Goal: Find contact information: Find contact information

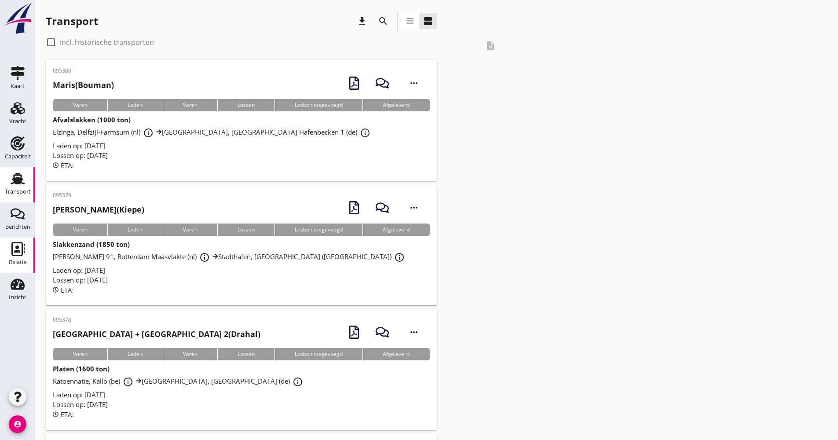
click at [16, 253] on icon "Relatie" at bounding box center [18, 249] width 14 height 14
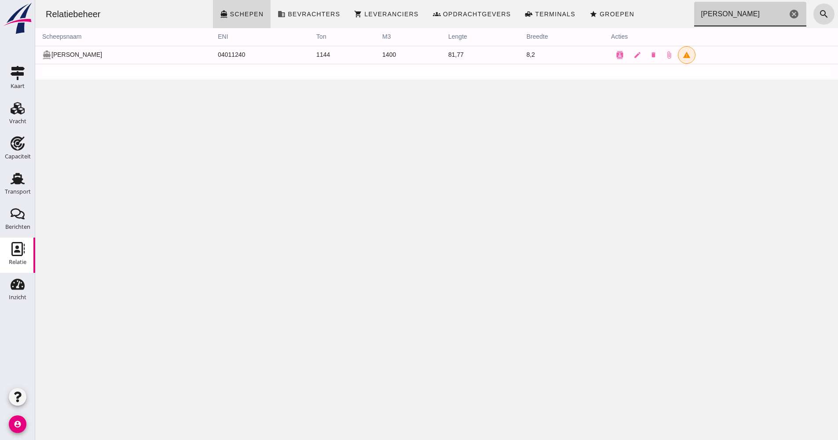
drag, startPoint x: 707, startPoint y: 15, endPoint x: 682, endPoint y: 17, distance: 25.5
click at [682, 17] on div "Relatiebeheer directions_boat Schepen business Bevrachters shopping_cart Levera…" at bounding box center [437, 14] width 796 height 28
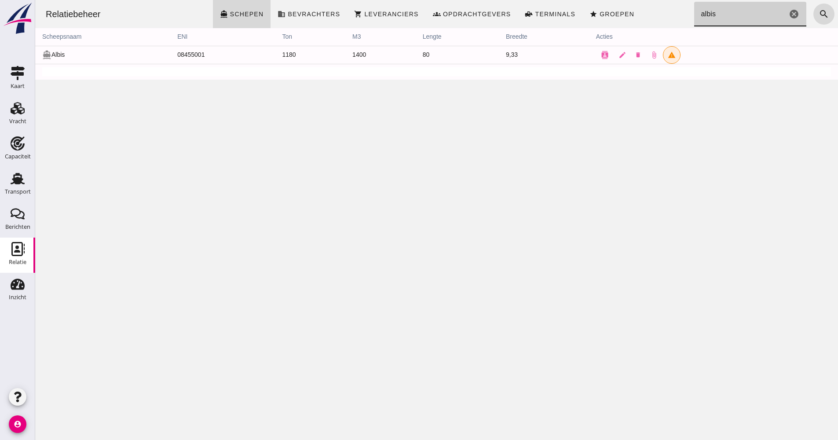
drag, startPoint x: 709, startPoint y: 13, endPoint x: 679, endPoint y: 12, distance: 30.4
click at [679, 12] on div "Relatiebeheer directions_boat Schepen business Bevrachters shopping_cart Levera…" at bounding box center [437, 14] width 796 height 28
type input "nordic star"
click at [596, 57] on button "contacts" at bounding box center [605, 55] width 18 height 18
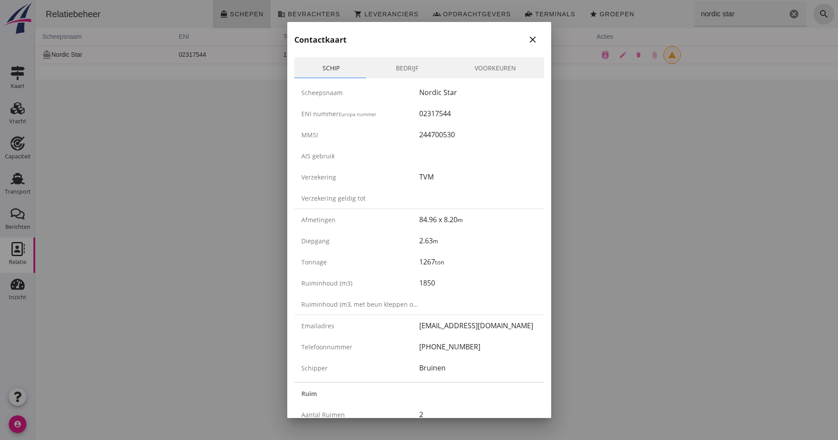
drag, startPoint x: 475, startPoint y: 348, endPoint x: 416, endPoint y: 346, distance: 59.4
click at [419, 346] on div "[PHONE_NUMBER]" at bounding box center [478, 346] width 118 height 11
drag, startPoint x: 416, startPoint y: 346, endPoint x: 437, endPoint y: 347, distance: 21.2
copy div "[PHONE_NUMBER]"
click at [435, 110] on div "02317544" at bounding box center [478, 113] width 118 height 11
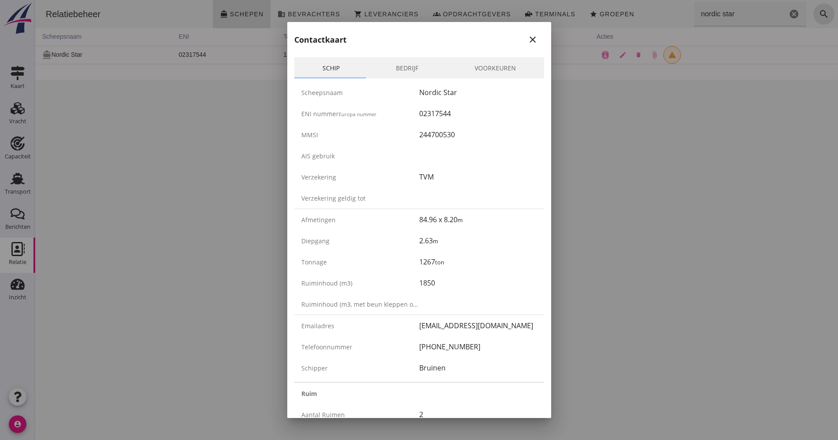
click at [435, 110] on div "02317544" at bounding box center [478, 113] width 118 height 11
copy div "02317544"
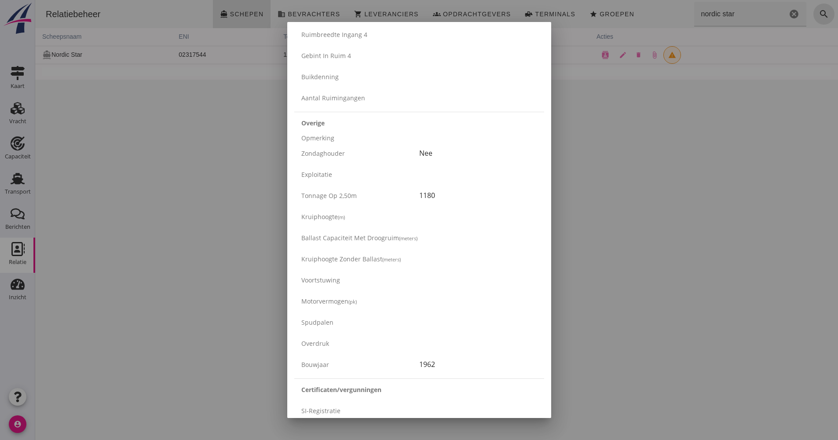
scroll to position [1275, 0]
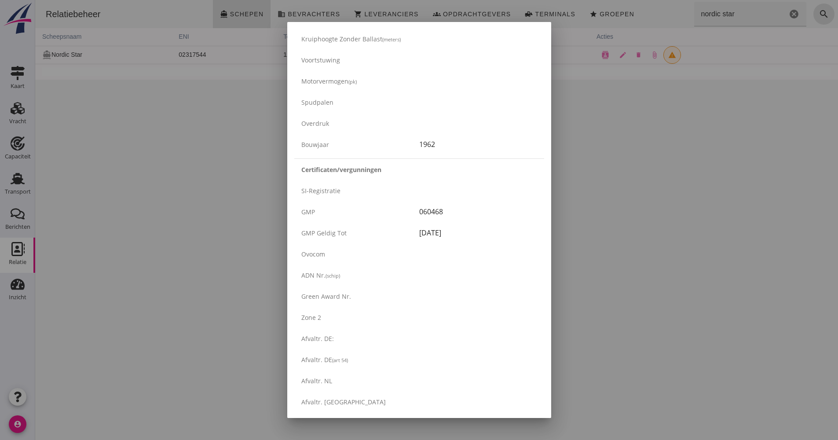
click at [431, 213] on div "060468" at bounding box center [478, 211] width 118 height 11
copy div "060468"
click at [160, 278] on div at bounding box center [419, 220] width 838 height 440
